Goal: Transaction & Acquisition: Purchase product/service

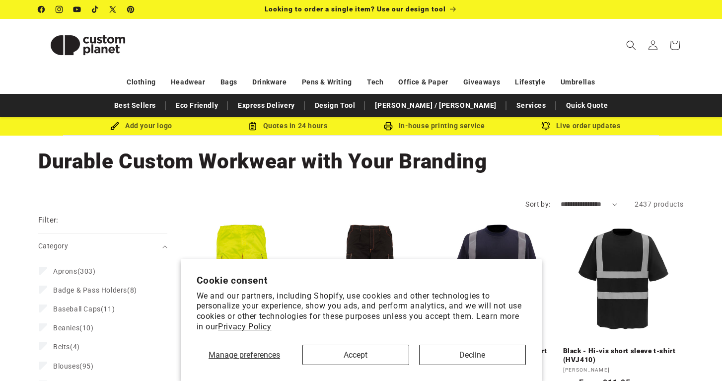
click at [372, 356] on button "Accept" at bounding box center [356, 355] width 107 height 20
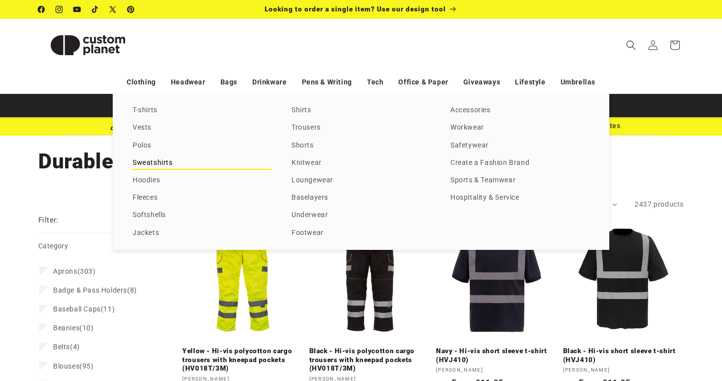
click at [153, 164] on link "Sweatshirts" at bounding box center [202, 163] width 139 height 13
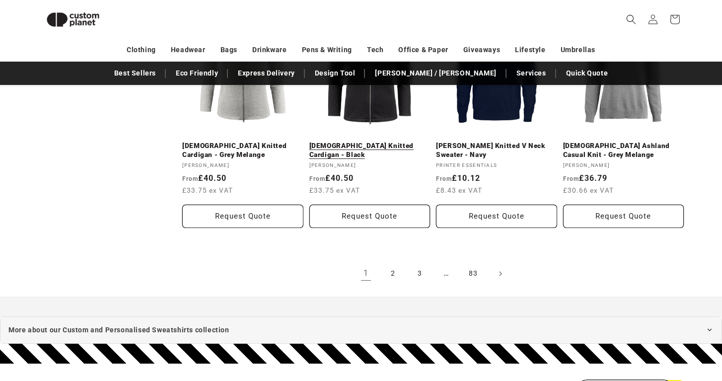
scroll to position [1121, 0]
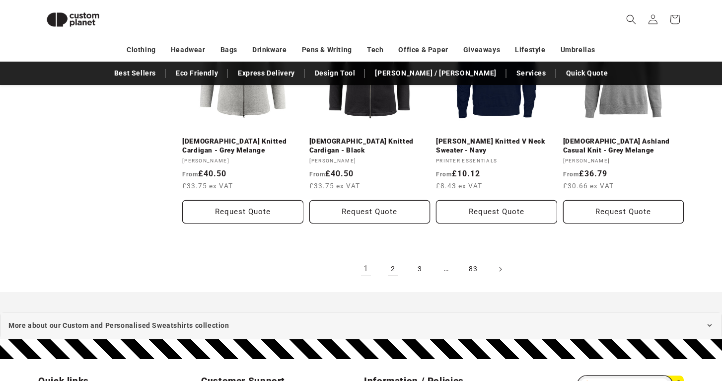
click at [393, 258] on link "2" at bounding box center [393, 269] width 22 height 22
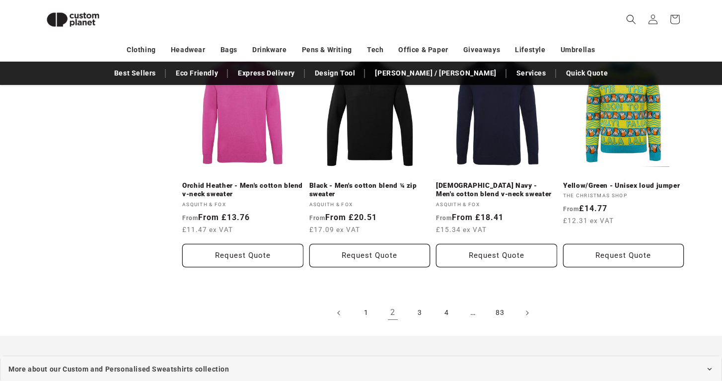
scroll to position [1127, 0]
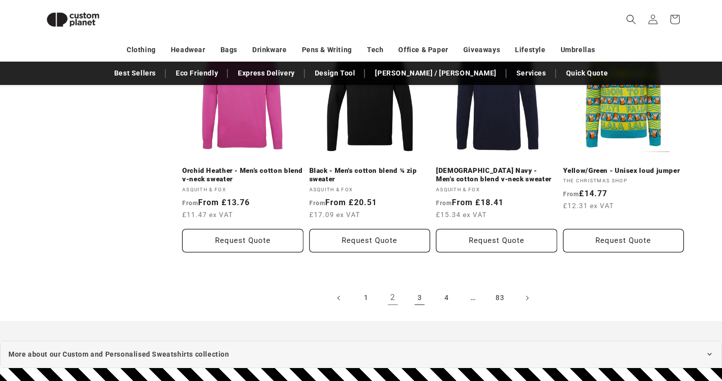
click at [416, 287] on link "3" at bounding box center [420, 298] width 22 height 22
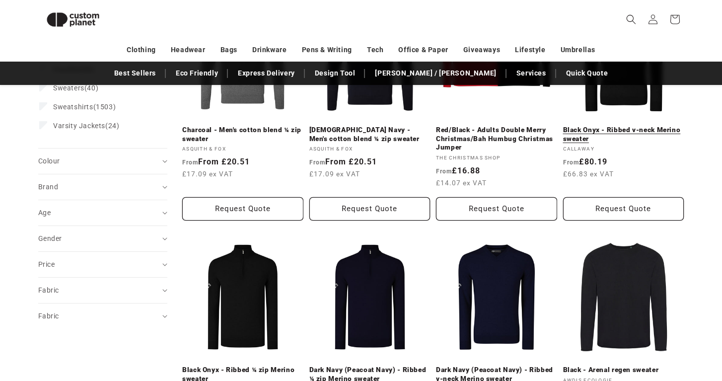
scroll to position [197, 0]
